Goal: Transaction & Acquisition: Purchase product/service

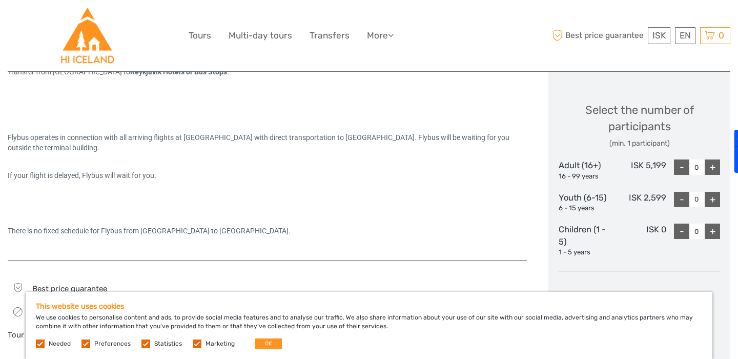
scroll to position [418, 0]
click at [266, 343] on button "OK" at bounding box center [268, 343] width 27 height 10
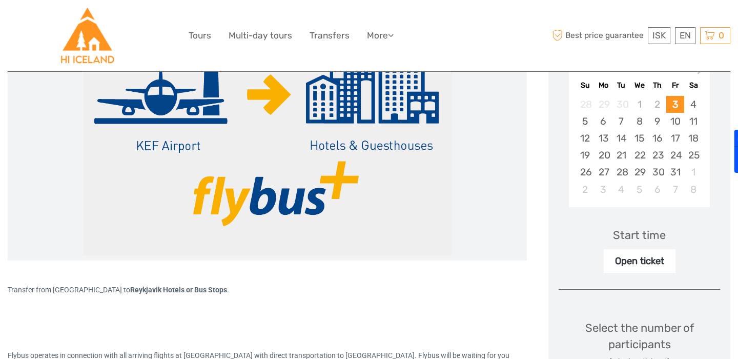
scroll to position [176, 0]
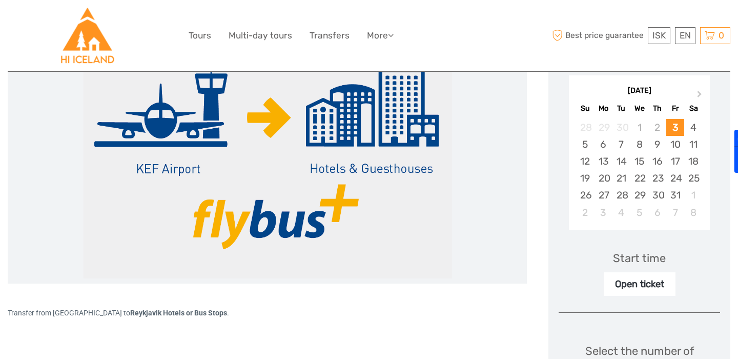
click at [641, 286] on div "Open ticket" at bounding box center [640, 284] width 72 height 24
click at [694, 99] on button "Next Month" at bounding box center [700, 96] width 16 height 16
click at [681, 192] on div "28" at bounding box center [675, 195] width 18 height 17
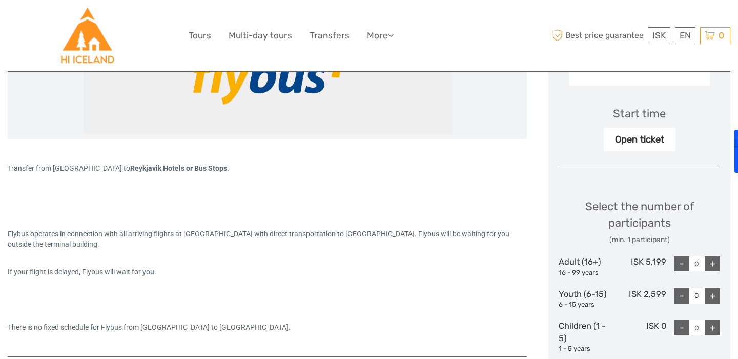
scroll to position [321, 0]
click at [661, 141] on div "Open ticket" at bounding box center [640, 139] width 72 height 24
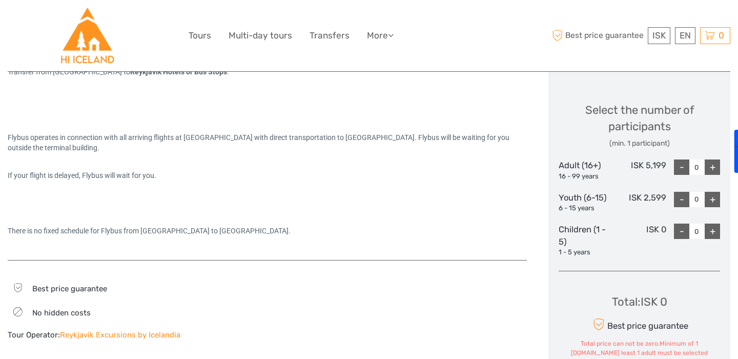
scroll to position [422, 0]
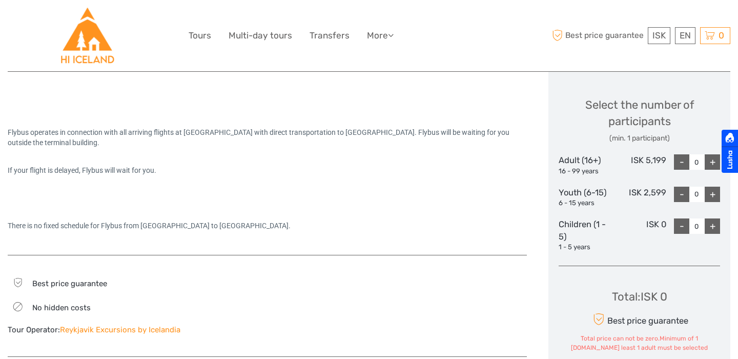
click at [721, 165] on div at bounding box center [729, 151] width 16 height 43
click at [711, 162] on div "+" at bounding box center [712, 161] width 15 height 15
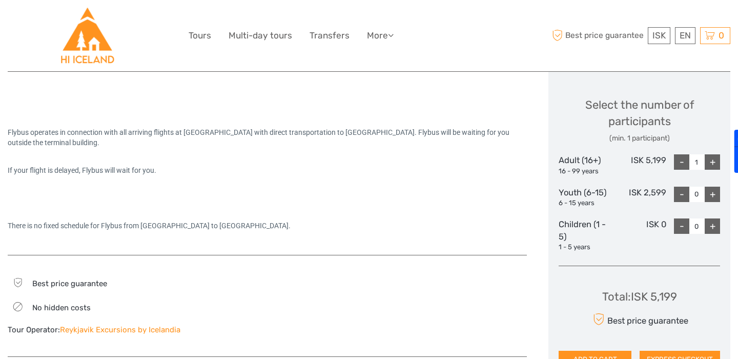
click at [711, 162] on div "+" at bounding box center [712, 161] width 15 height 15
type input "2"
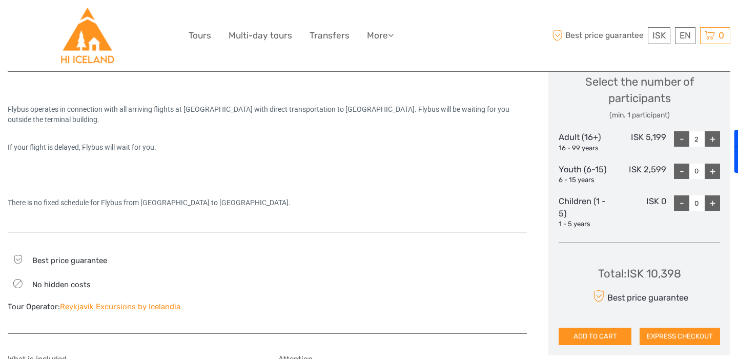
scroll to position [511, 0]
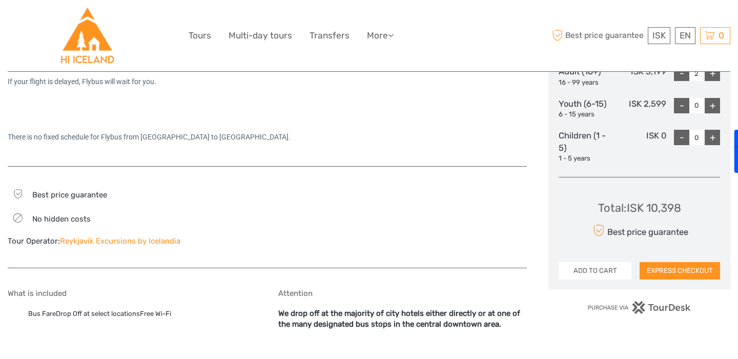
click at [604, 270] on button "ADD TO CART" at bounding box center [594, 270] width 73 height 17
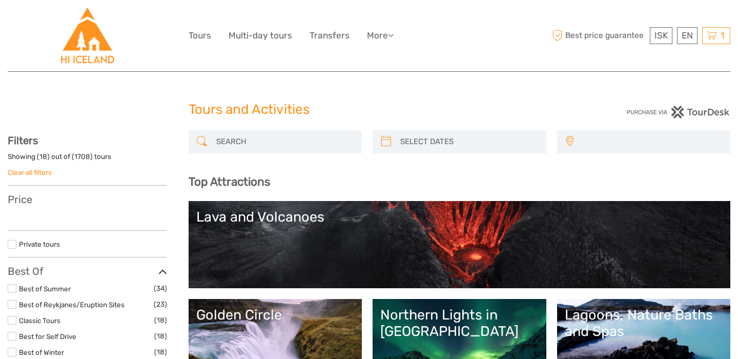
select select
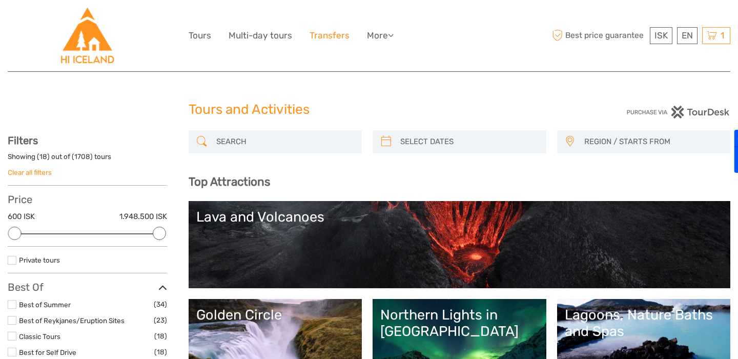
click at [324, 42] on link "Transfers" at bounding box center [329, 35] width 40 height 15
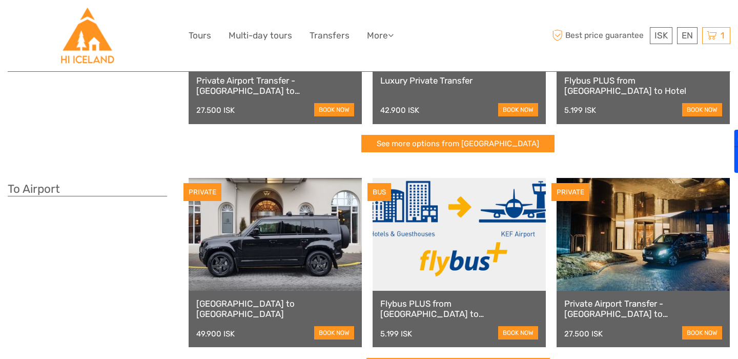
scroll to position [185, 0]
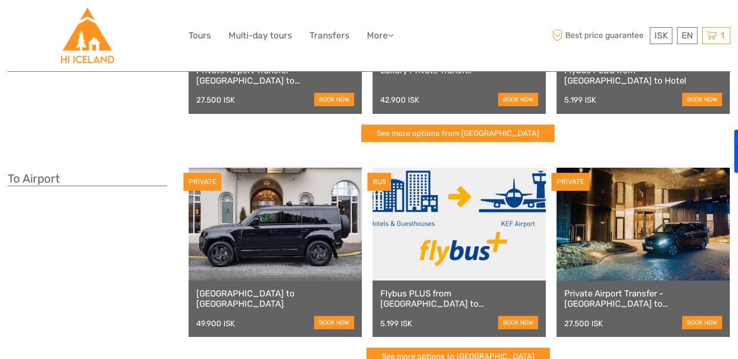
click at [482, 227] on link at bounding box center [458, 224] width 173 height 113
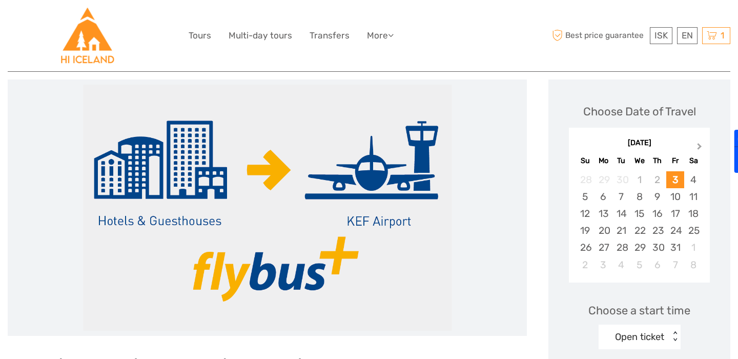
click at [699, 148] on span "Next Month" at bounding box center [699, 148] width 0 height 15
click at [697, 150] on button "Next Month" at bounding box center [700, 148] width 16 height 16
click at [621, 182] on div "2" at bounding box center [621, 179] width 18 height 17
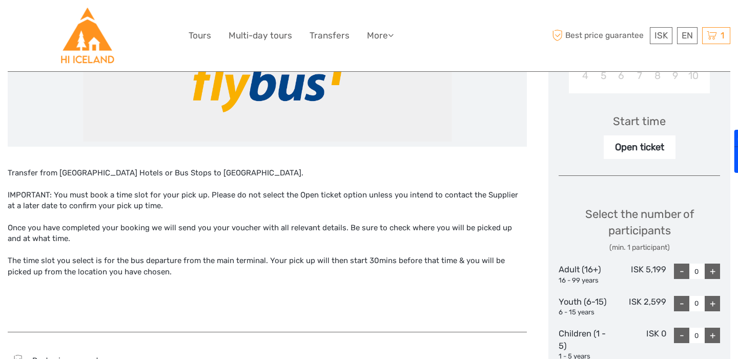
scroll to position [300, 0]
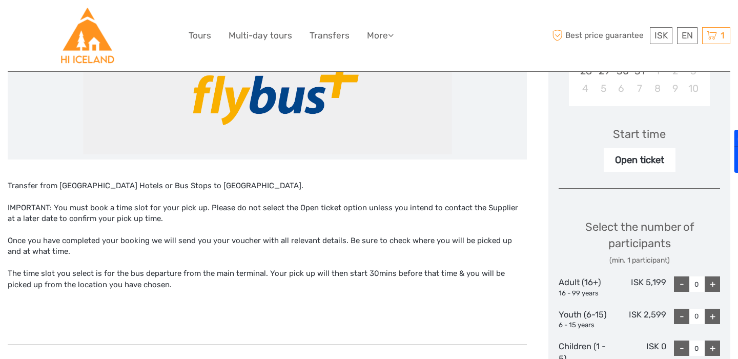
click at [633, 161] on div "Open ticket" at bounding box center [640, 160] width 72 height 24
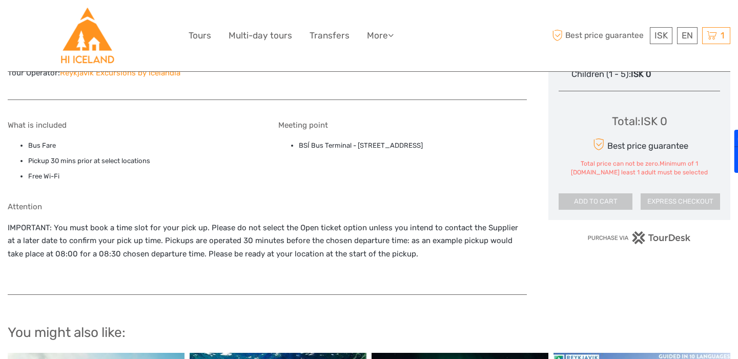
scroll to position [670, 0]
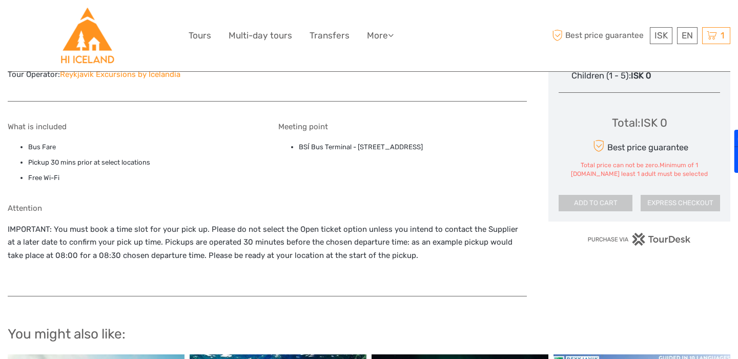
click at [344, 148] on li "BSÍ Bus Terminal - Vatnsmýrarvegur 10, Reykjavík, 101" at bounding box center [413, 146] width 229 height 11
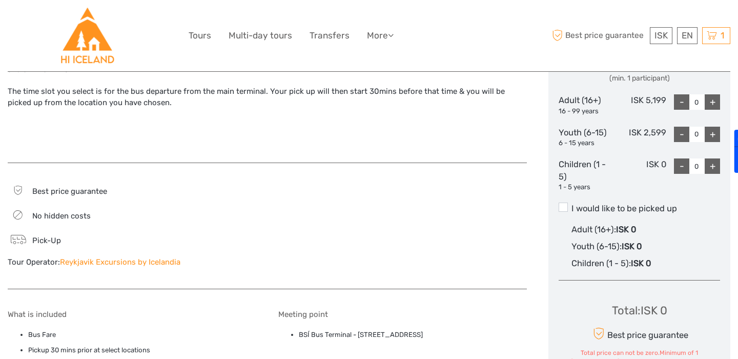
scroll to position [436, 0]
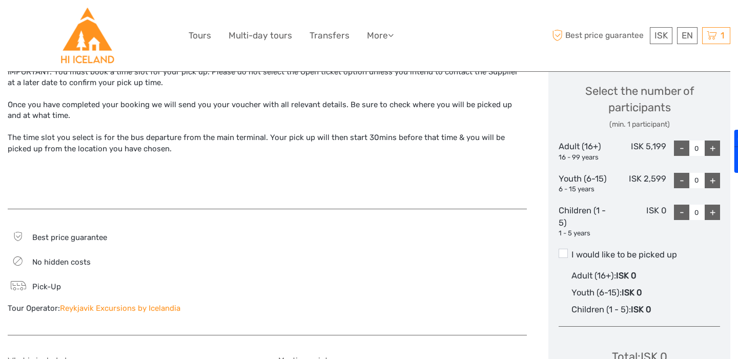
click at [707, 153] on div "+" at bounding box center [712, 147] width 15 height 15
type input "2"
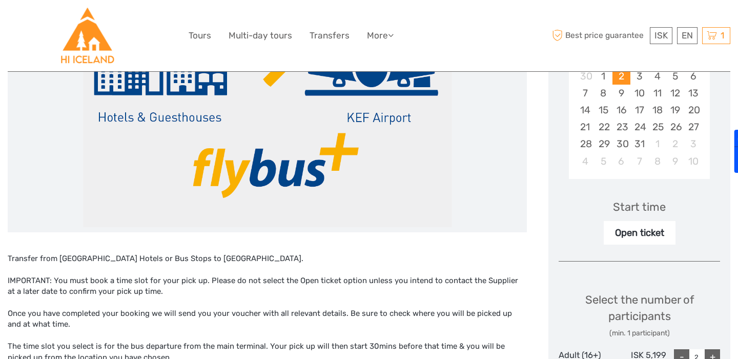
scroll to position [12, 0]
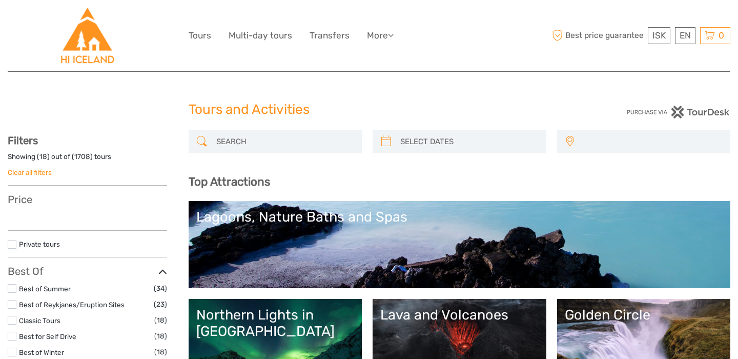
select select
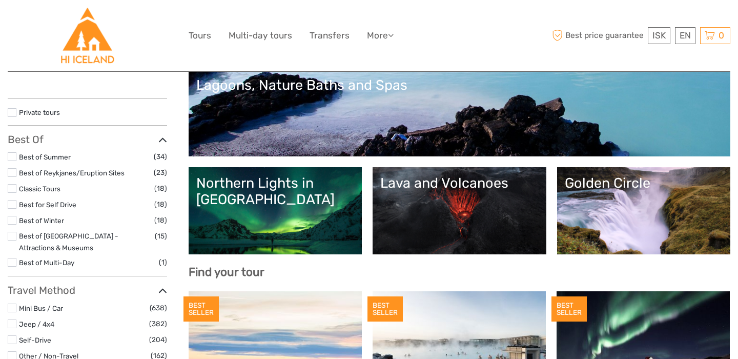
scroll to position [137, 0]
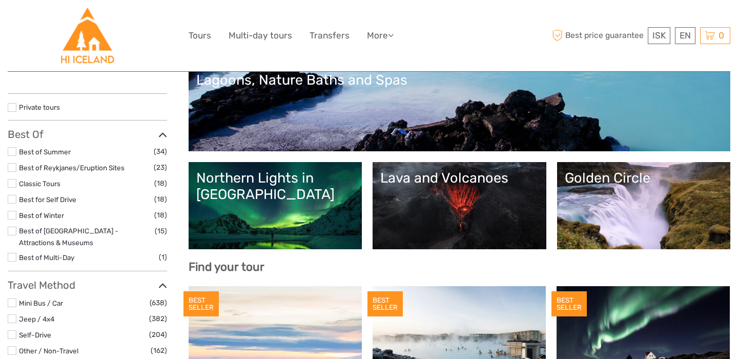
select select
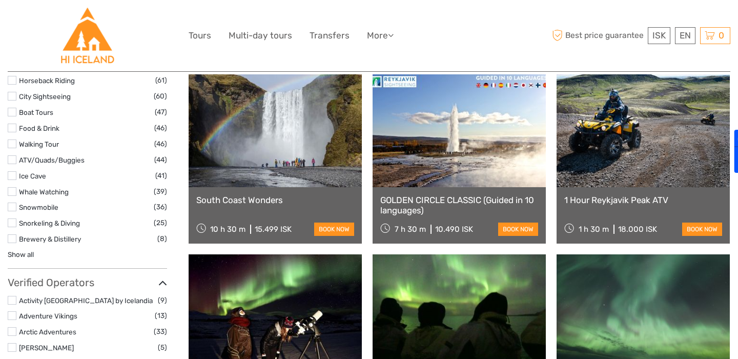
scroll to position [948, 0]
